Goal: Transaction & Acquisition: Purchase product/service

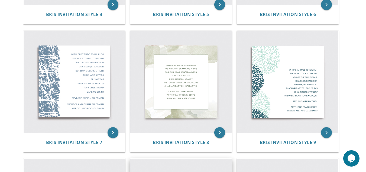
scroll to position [344, 0]
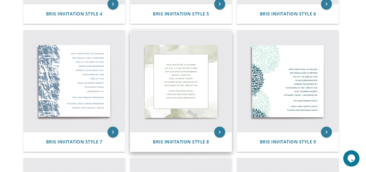
click at [197, 80] on img at bounding box center [180, 80] width 101 height 101
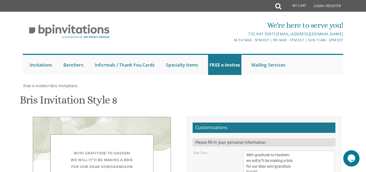
scroll to position [106, 0]
drag, startPoint x: 245, startPoint y: 66, endPoint x: 277, endPoint y: 65, distance: 31.5
click at [277, 150] on textarea "With gratitude to Hashem we will iy”h be making a bris for our dear son/grandso…" at bounding box center [289, 171] width 91 height 43
drag, startPoint x: 247, startPoint y: 71, endPoint x: 300, endPoint y: 76, distance: 52.8
click at [300, 150] on textarea "With gratitude to Hashem we will iy”h be making a bris for our dear son/grandso…" at bounding box center [289, 171] width 91 height 43
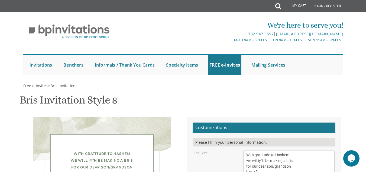
paste textarea "[STREET_ADDRESS]"
click at [256, 150] on textarea "With gratitude to Hashem we will iy”h be making a bris for our dear son/grandso…" at bounding box center [289, 171] width 91 height 43
drag, startPoint x: 262, startPoint y: 72, endPoint x: 249, endPoint y: 71, distance: 13.3
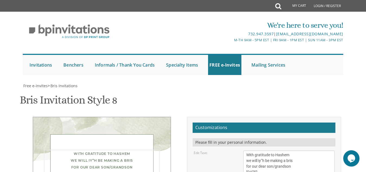
click at [249, 150] on textarea "With gratitude to Hashem we will iy”h be making a bris for our dear son/grandso…" at bounding box center [289, 171] width 91 height 43
click at [276, 150] on textarea "With gratitude to Hashem we will iy”h be making a bris for our dear son/grandso…" at bounding box center [289, 171] width 91 height 43
click at [258, 150] on textarea "With gratitude to Hashem we will iy”h be making a bris for our dear son/grandso…" at bounding box center [289, 171] width 91 height 43
drag, startPoint x: 294, startPoint y: 72, endPoint x: 288, endPoint y: 72, distance: 6.8
click at [288, 150] on textarea "With gratitude to Hashem we will iy”h be making a bris for our dear son/grandso…" at bounding box center [289, 171] width 91 height 43
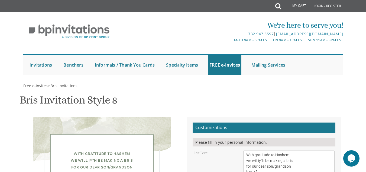
click at [275, 150] on textarea "With gratitude to Hashem we will iy”h be making a bris for our dear son/grandso…" at bounding box center [289, 171] width 91 height 43
click at [274, 150] on textarea "With gratitude to Hashem we will iy”h be making a bris for our dear son/grandso…" at bounding box center [289, 171] width 91 height 43
click at [275, 150] on textarea "With gratitude to Hashem we will iy”h be making a bris for our dear son/grandso…" at bounding box center [289, 171] width 91 height 43
paste textarea "•"
type textarea "With gratitude to Hashem we will iy”h be making a bris for our dear son/grandso…"
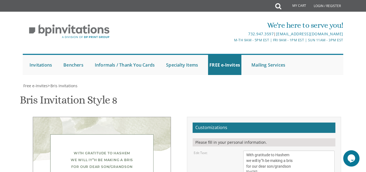
click at [228, 150] on div "Edit Text: With gratitude to Hashem we will iy”h be making a bris for our dear …" at bounding box center [264, 171] width 149 height 43
drag, startPoint x: 287, startPoint y: 83, endPoint x: 241, endPoint y: 83, distance: 46.6
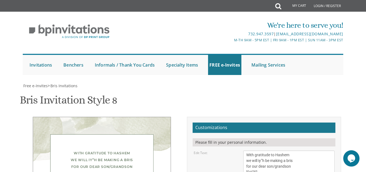
drag, startPoint x: 247, startPoint y: 82, endPoint x: 289, endPoint y: 93, distance: 43.1
type textarea "[PERSON_NAME] and [PERSON_NAME] and [PERSON_NAME] and [PERSON_NAME]"
click at [214, 150] on div "Edit Text: With gratitude to Hashem we will iy”h be making a bris for our dear …" at bounding box center [264, 171] width 149 height 43
click at [292, 150] on textarea "With gratitude to Hashem we will iy”h be making a bris for our dear son/grandso…" at bounding box center [289, 171] width 91 height 43
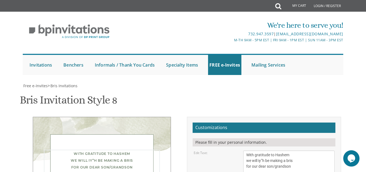
type textarea "With gratitude to Hashem we will iy”h be making a bris for our dear son/grandso…"
click at [209, 150] on div "Edit Text: With gratitude to Hashem we will iy”h be making a bris for our dear …" at bounding box center [264, 171] width 149 height 43
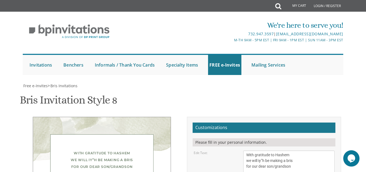
type input "[EMAIL_ADDRESS][DOMAIN_NAME]"
